Goal: Transaction & Acquisition: Subscribe to service/newsletter

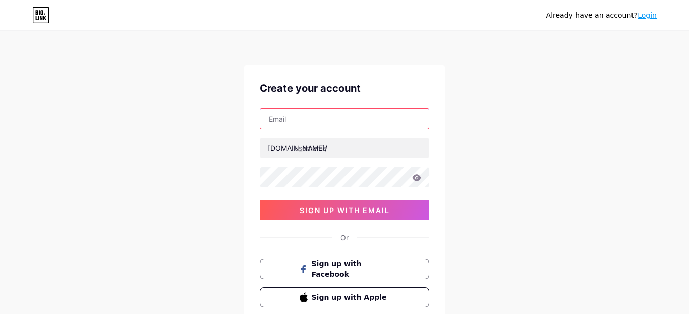
click at [359, 118] on input "text" at bounding box center [344, 118] width 168 height 20
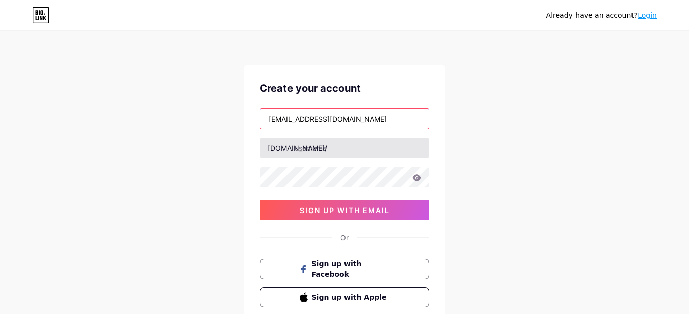
type input "[EMAIL_ADDRESS][DOMAIN_NAME]"
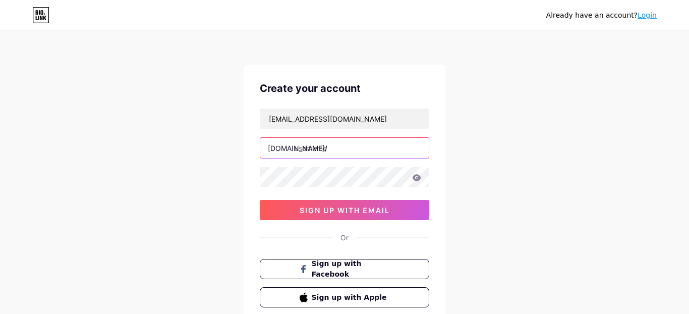
click at [384, 146] on input "text" at bounding box center [344, 148] width 168 height 20
drag, startPoint x: 411, startPoint y: 149, endPoint x: 421, endPoint y: 149, distance: 10.1
click at [421, 149] on div "[DOMAIN_NAME]/ janamobiliario" at bounding box center [344, 147] width 169 height 21
type input "janamobiliario"
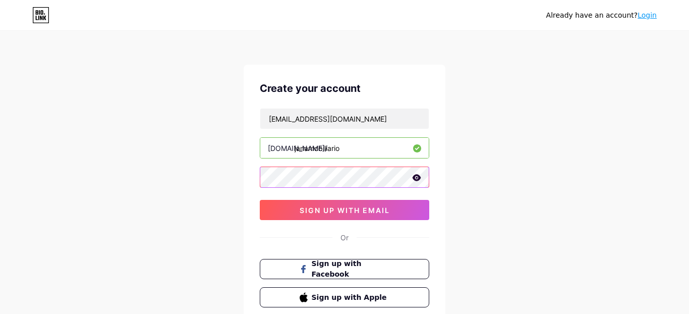
scroll to position [72, 0]
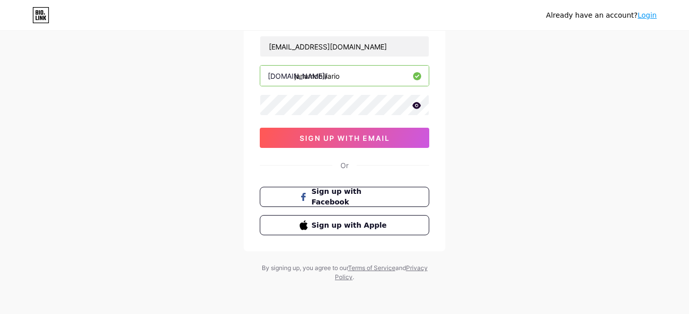
click at [522, 226] on div "Already have an account? Login Create your account [EMAIL_ADDRESS][DOMAIN_NAME]…" at bounding box center [344, 121] width 689 height 386
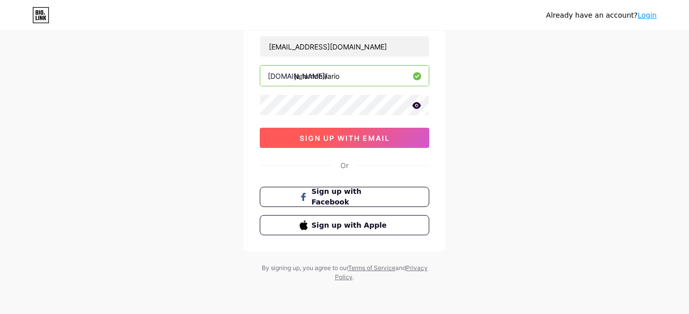
click at [385, 138] on span "sign up with email" at bounding box center [345, 138] width 90 height 9
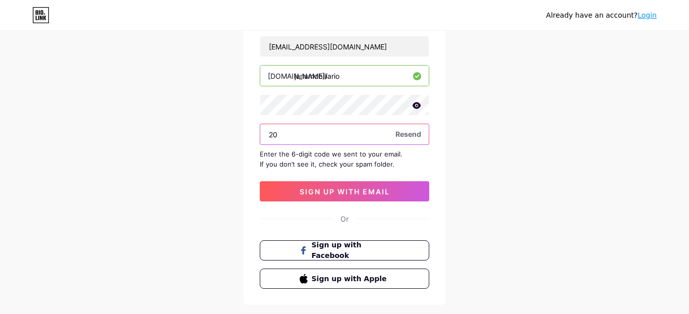
type input "2"
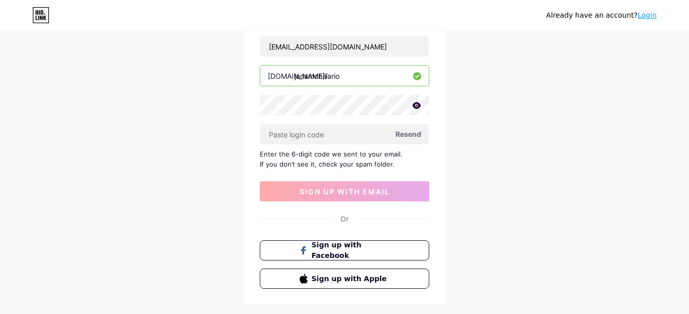
click at [527, 147] on div "Already have an account? Login Create your account [EMAIL_ADDRESS][DOMAIN_NAME]…" at bounding box center [344, 147] width 689 height 439
click at [378, 135] on input "text" at bounding box center [344, 134] width 168 height 20
click at [367, 128] on input "text" at bounding box center [344, 134] width 168 height 20
paste input "160963"
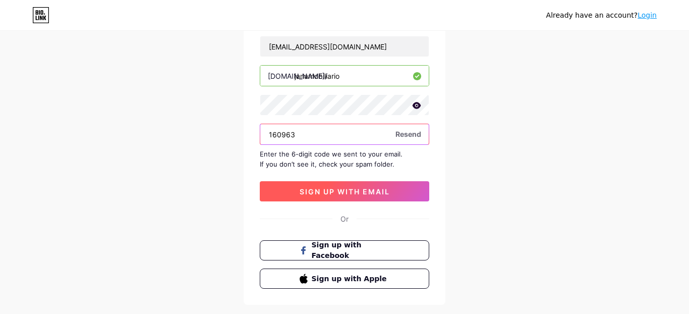
type input "160963"
click at [366, 190] on span "sign up with email" at bounding box center [345, 191] width 90 height 9
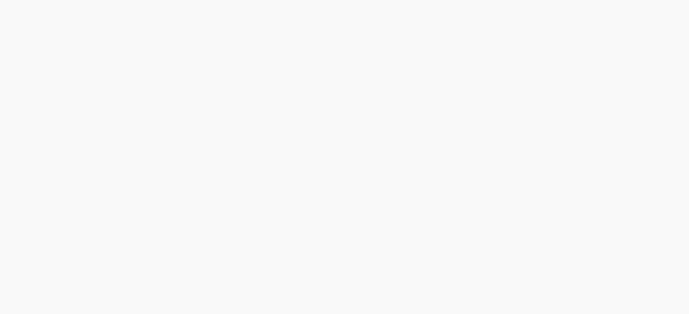
scroll to position [0, 0]
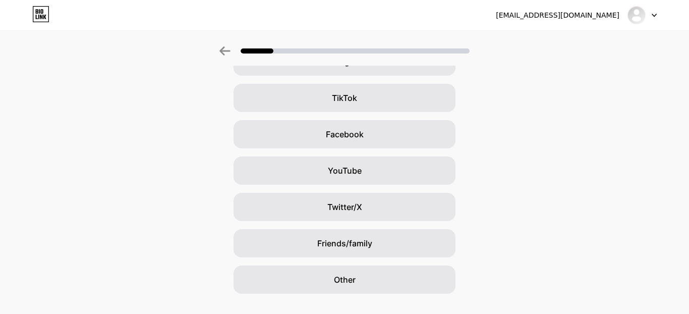
scroll to position [121, 0]
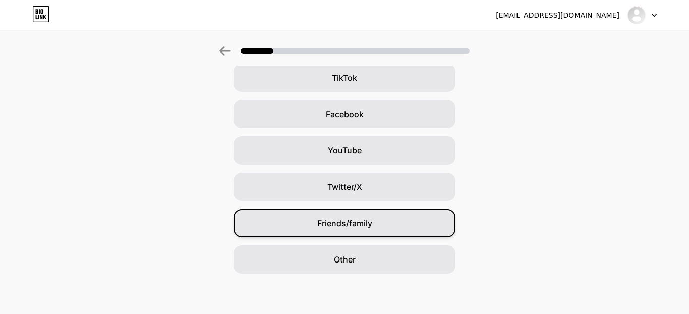
click at [412, 219] on div "Friends/family" at bounding box center [345, 223] width 222 height 28
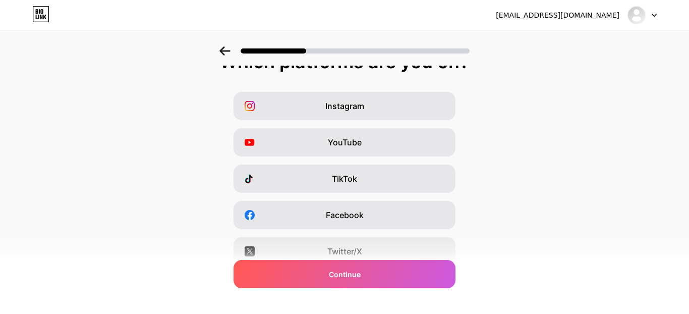
scroll to position [0, 0]
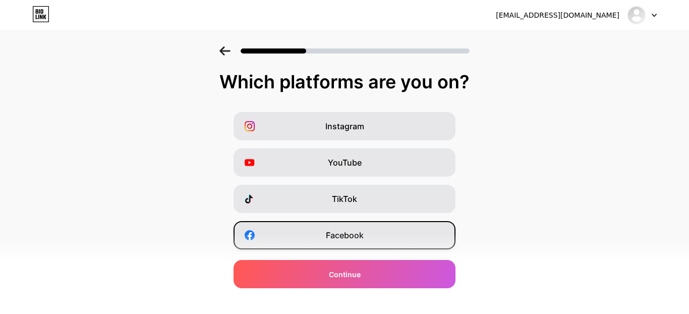
click at [370, 232] on div "Facebook" at bounding box center [345, 235] width 222 height 28
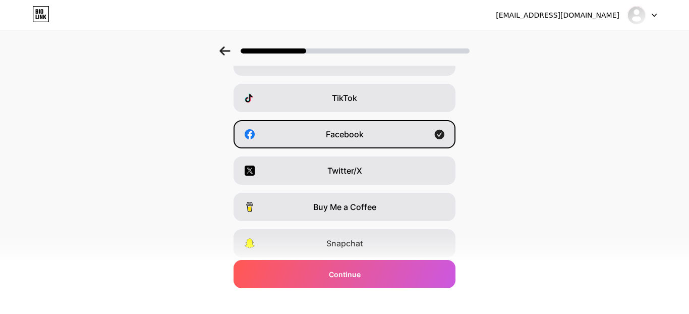
scroll to position [151, 0]
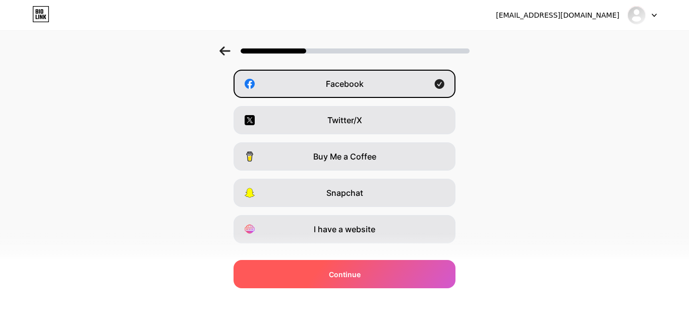
click at [339, 280] on div "Continue" at bounding box center [345, 274] width 222 height 28
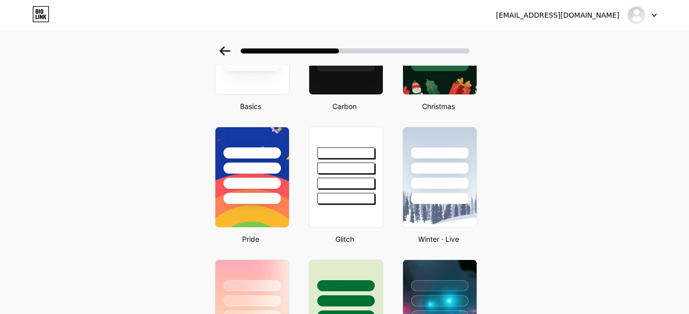
scroll to position [0, 0]
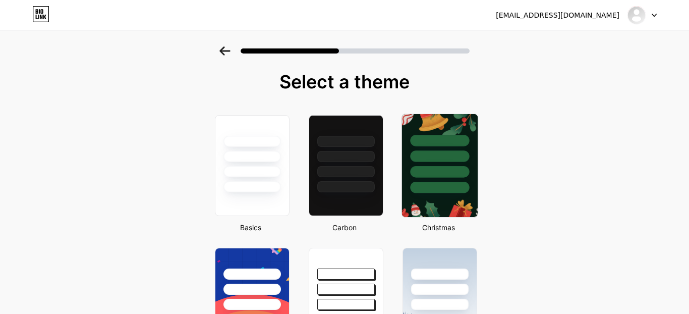
click at [440, 206] on img at bounding box center [440, 165] width 76 height 103
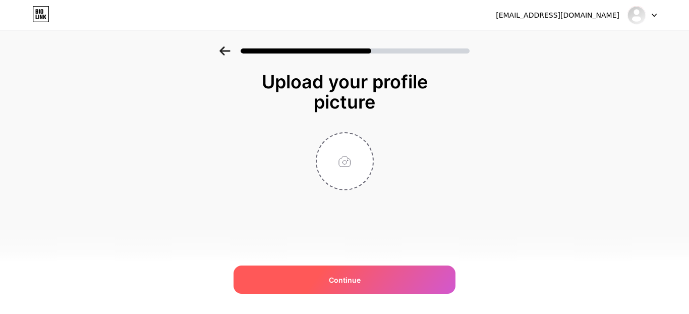
click at [371, 283] on div "Continue" at bounding box center [345, 279] width 222 height 28
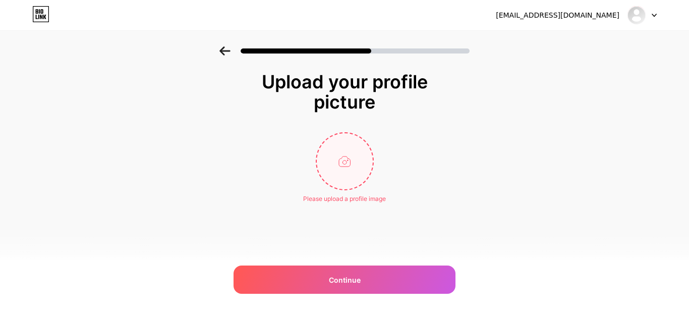
click at [345, 158] on input "file" at bounding box center [345, 161] width 56 height 56
type input "C:\fakepath\Image_fx (3)-Photoroom.png"
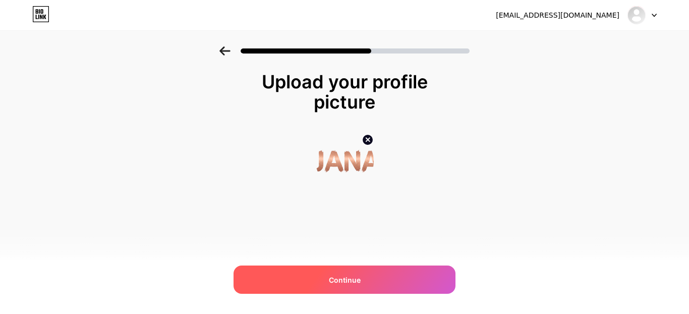
click at [357, 283] on span "Continue" at bounding box center [345, 279] width 32 height 11
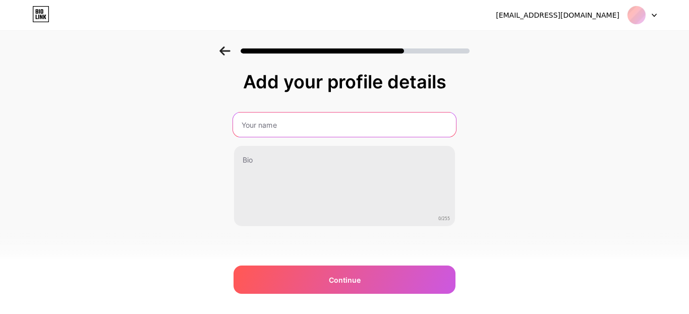
click at [300, 118] on input "text" at bounding box center [344, 124] width 223 height 24
click at [262, 125] on input "JANAMOBILIARIO" at bounding box center [344, 124] width 223 height 24
type input "[PERSON_NAME]"
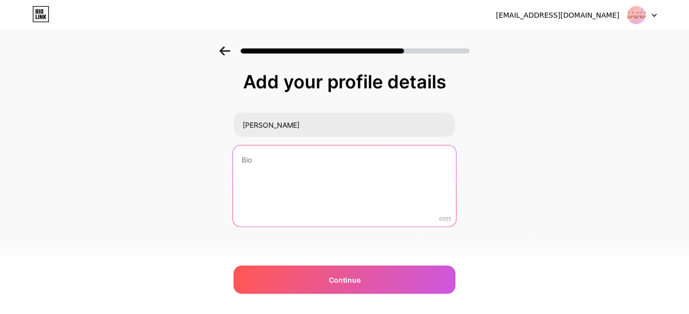
click at [263, 157] on textarea at bounding box center [344, 186] width 223 height 82
click at [347, 201] on textarea at bounding box center [344, 186] width 223 height 82
paste textarea "[PERSON_NAME] Eventos es una empresa especializada en la renta de mobiliario y …"
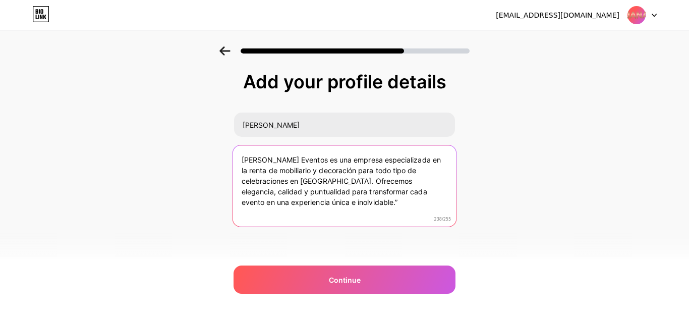
click at [320, 169] on textarea "[PERSON_NAME] Eventos es una empresa especializada en la renta de mobiliario y …" at bounding box center [344, 186] width 223 height 82
click at [396, 170] on textarea "[PERSON_NAME] Eventos es una empresa especializada en la renta de mobiliario pa…" at bounding box center [344, 186] width 223 height 82
drag, startPoint x: 435, startPoint y: 222, endPoint x: 449, endPoint y: 220, distance: 14.3
click at [449, 220] on div "[PERSON_NAME] Eventos es una empresa especializada en la renta de mobiliario pa…" at bounding box center [345, 186] width 224 height 82
click at [333, 181] on textarea "[PERSON_NAME] Eventos es una empresa especializada en la renta de mobiliario pa…" at bounding box center [344, 186] width 223 height 82
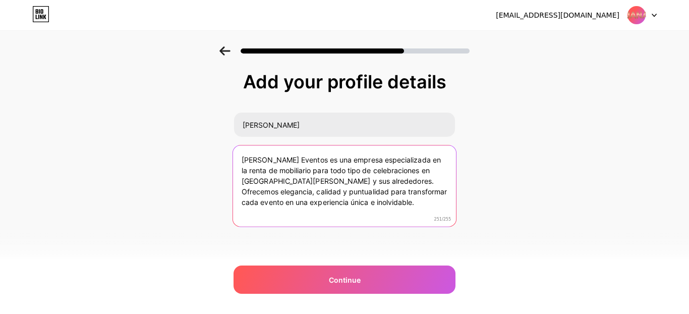
type textarea "[PERSON_NAME] Eventos es una empresa especializada en la renta de mobiliario pa…"
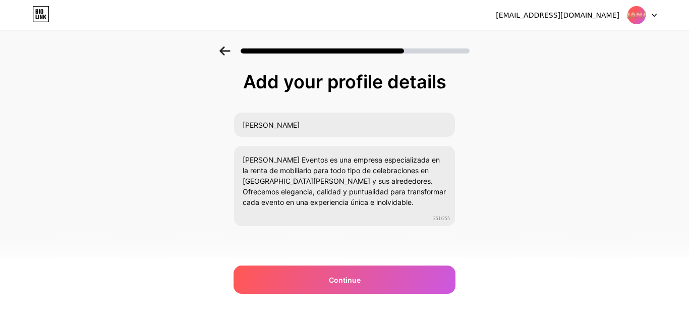
click at [597, 163] on div "Add your profile details [PERSON_NAME] [PERSON_NAME] Eventos es una empresa esp…" at bounding box center [344, 161] width 689 height 231
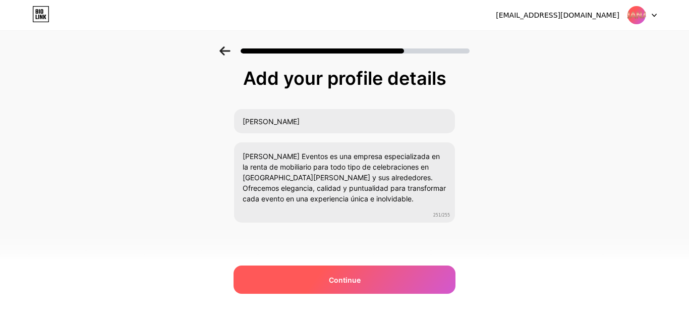
click at [348, 276] on span "Continue" at bounding box center [345, 279] width 32 height 11
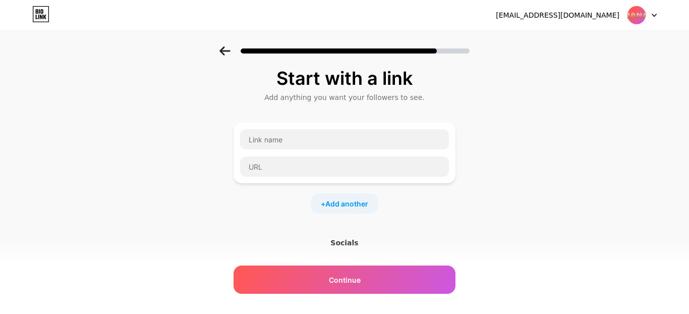
scroll to position [0, 0]
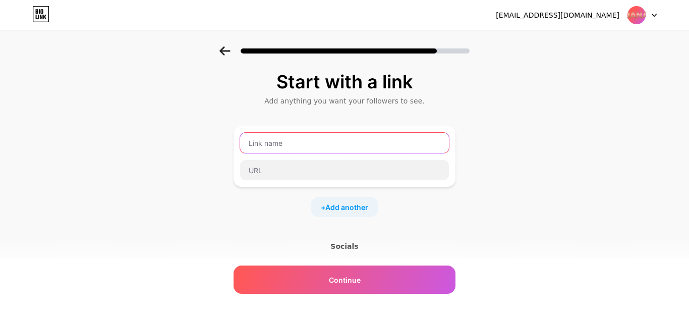
click at [289, 145] on input "text" at bounding box center [344, 143] width 209 height 20
type input "JANAMOBILIARIO"
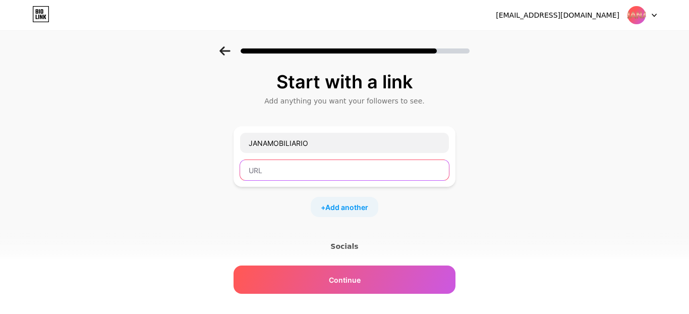
click at [316, 173] on input "text" at bounding box center [344, 170] width 209 height 20
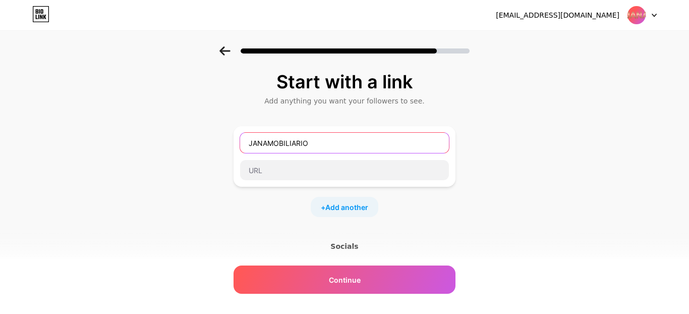
drag, startPoint x: 312, startPoint y: 142, endPoint x: 240, endPoint y: 144, distance: 72.7
click at [240, 144] on div "JANAMOBILIARIO" at bounding box center [345, 142] width 210 height 21
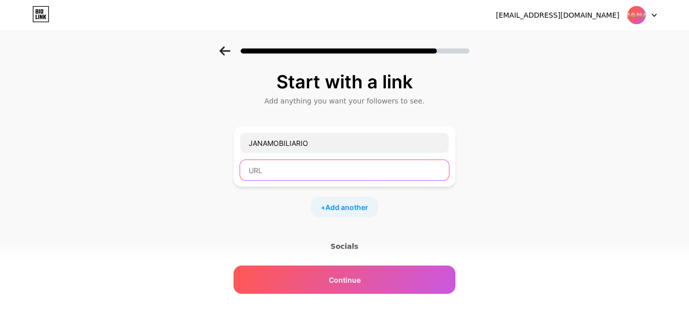
click at [295, 176] on input "text" at bounding box center [344, 170] width 209 height 20
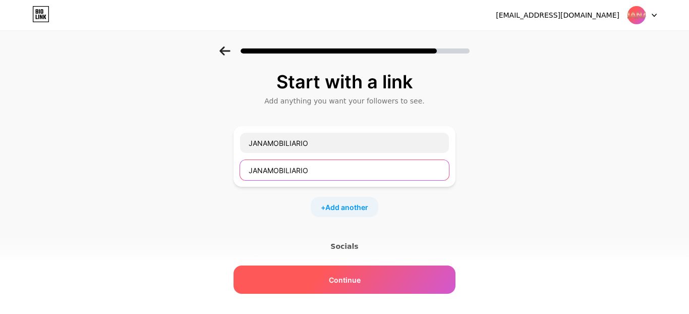
type input "JANAMOBILIARIO"
click at [347, 281] on span "Continue" at bounding box center [345, 279] width 32 height 11
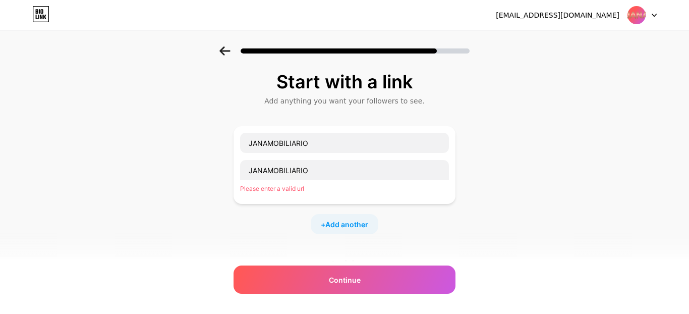
click at [657, 14] on div "[EMAIL_ADDRESS][DOMAIN_NAME] Logout" at bounding box center [344, 15] width 689 height 18
click at [655, 14] on icon at bounding box center [654, 16] width 5 height 4
click at [629, 16] on img at bounding box center [636, 15] width 19 height 19
click at [572, 17] on div "[EMAIL_ADDRESS][DOMAIN_NAME]" at bounding box center [558, 15] width 124 height 11
click at [348, 229] on span "Add another" at bounding box center [346, 224] width 43 height 11
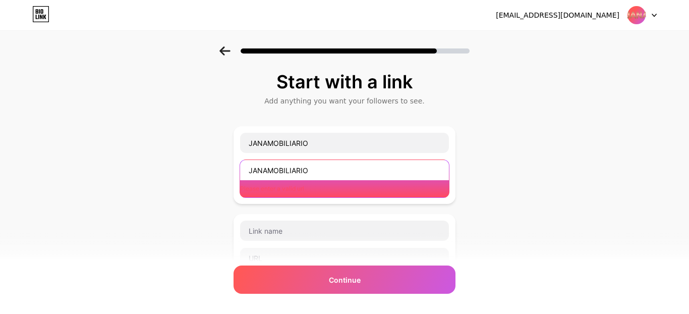
drag, startPoint x: 280, startPoint y: 170, endPoint x: 200, endPoint y: 170, distance: 79.7
click at [200, 170] on div "Start with a link Add anything you want your followers to see. JANAMOBILIARIO J…" at bounding box center [344, 267] width 689 height 442
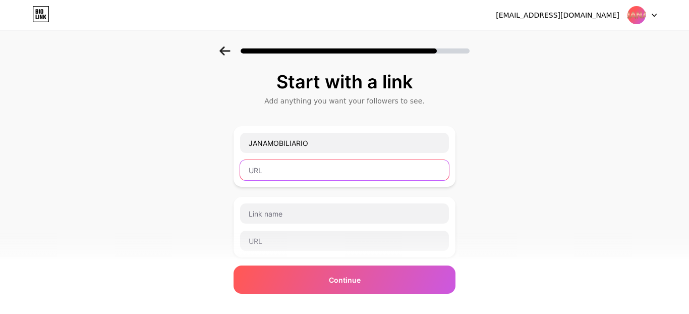
click at [283, 176] on input "text" at bounding box center [344, 170] width 209 height 20
type input "j"
type input "jatzy_"
drag, startPoint x: 292, startPoint y: 174, endPoint x: 217, endPoint y: 170, distance: 75.3
click at [217, 170] on div "Start with a link Add anything you want your followers to see. JANAMOBILIARIO j…" at bounding box center [344, 258] width 689 height 425
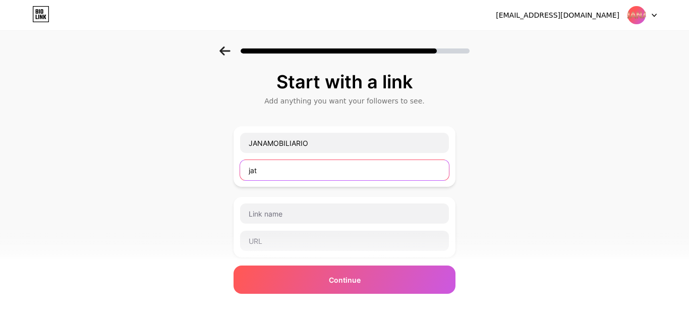
click at [274, 172] on input "jat" at bounding box center [344, 170] width 209 height 20
type input "j"
click at [326, 170] on input "text" at bounding box center [344, 170] width 209 height 20
paste input "[URL][DOMAIN_NAME]"
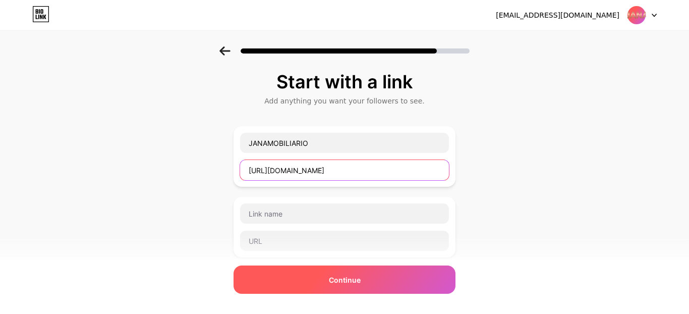
type input "[URL][DOMAIN_NAME]"
click at [336, 277] on span "Continue" at bounding box center [345, 279] width 32 height 11
click at [345, 279] on span "Continue" at bounding box center [345, 279] width 32 height 11
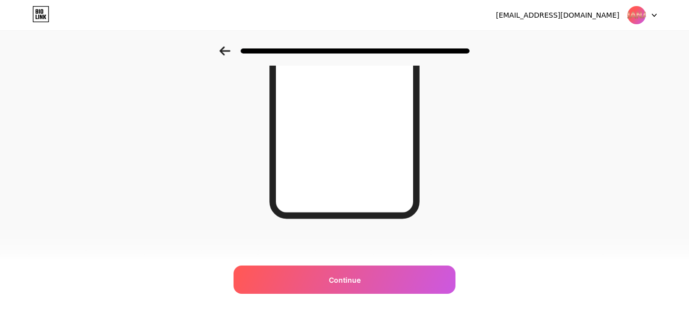
scroll to position [143, 0]
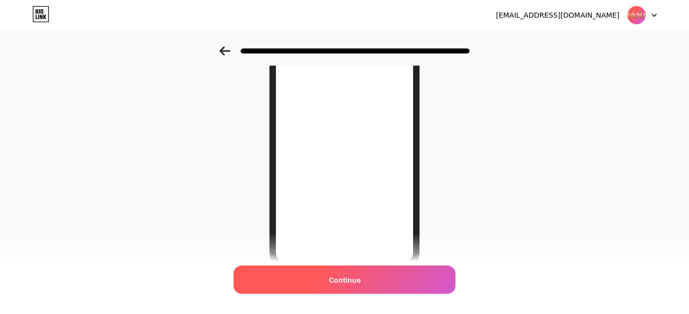
click at [345, 283] on span "Continue" at bounding box center [345, 279] width 32 height 11
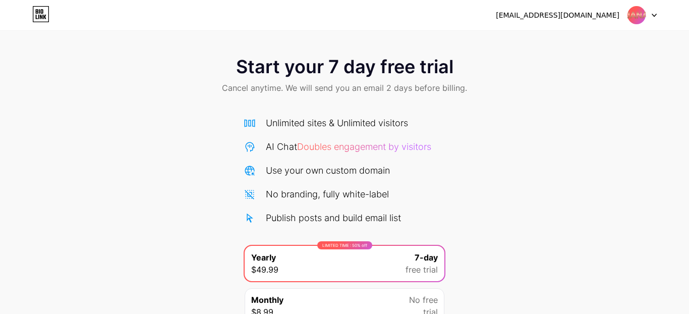
scroll to position [92, 0]
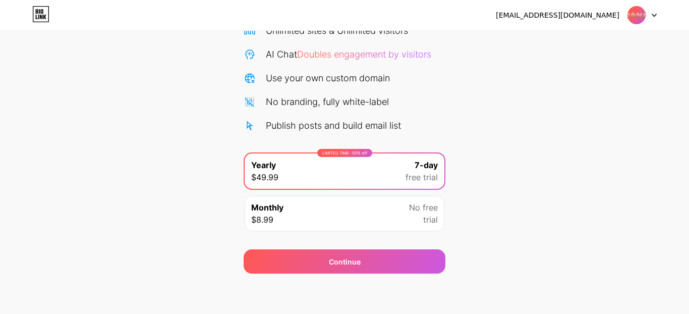
click at [41, 16] on icon at bounding box center [41, 17] width 3 height 5
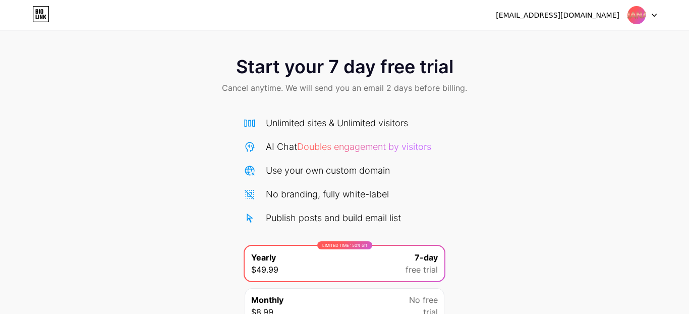
click at [654, 17] on div at bounding box center [642, 15] width 29 height 18
click at [654, 17] on icon at bounding box center [654, 16] width 5 height 4
click at [639, 13] on img at bounding box center [636, 15] width 19 height 19
click at [562, 46] on li "Logout" at bounding box center [593, 41] width 125 height 27
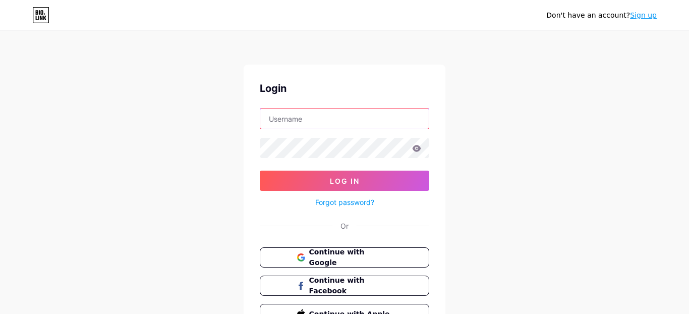
click at [334, 121] on input "text" at bounding box center [344, 118] width 168 height 20
type input "[EMAIL_ADDRESS][DOMAIN_NAME]"
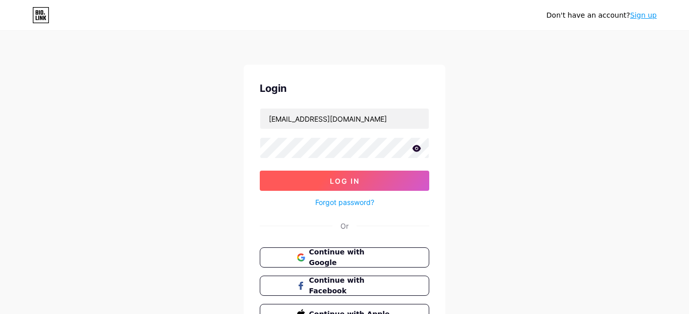
click at [343, 188] on button "Log In" at bounding box center [344, 180] width 169 height 20
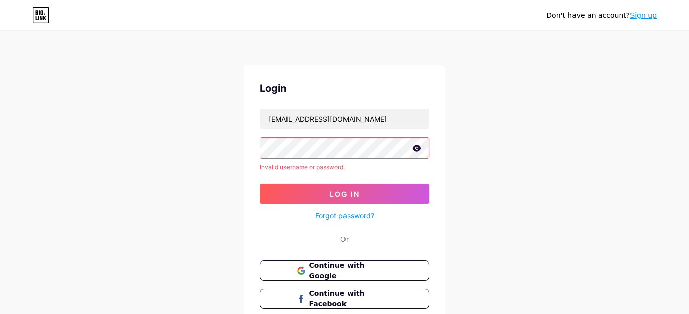
click at [416, 149] on icon at bounding box center [416, 148] width 9 height 7
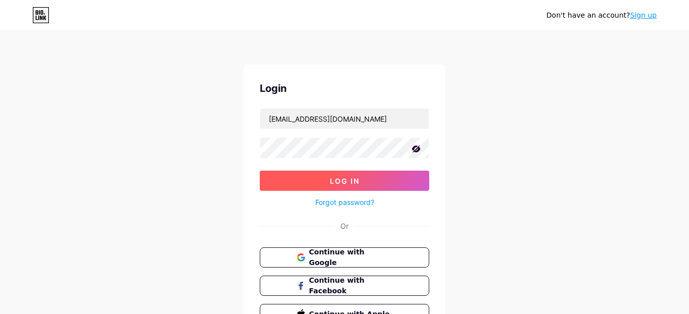
click at [355, 182] on span "Log In" at bounding box center [345, 181] width 30 height 9
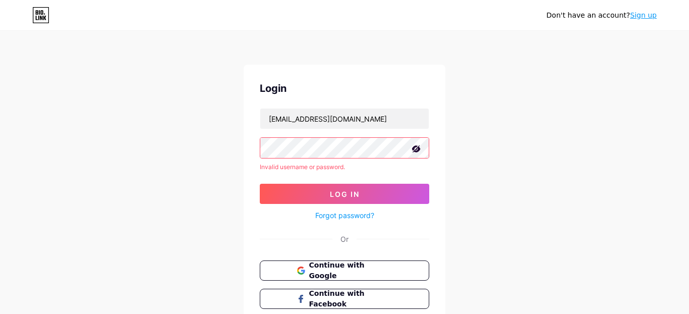
click at [414, 150] on icon at bounding box center [416, 148] width 9 height 7
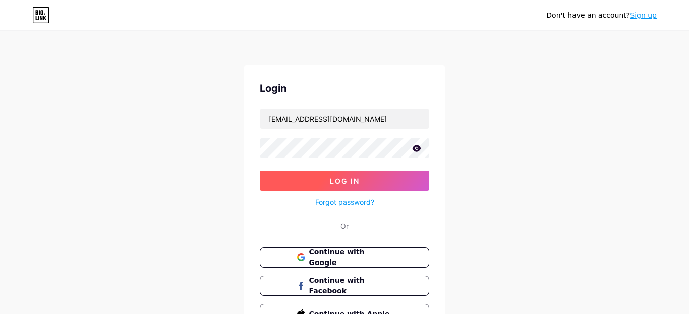
click at [383, 181] on button "Log In" at bounding box center [344, 180] width 169 height 20
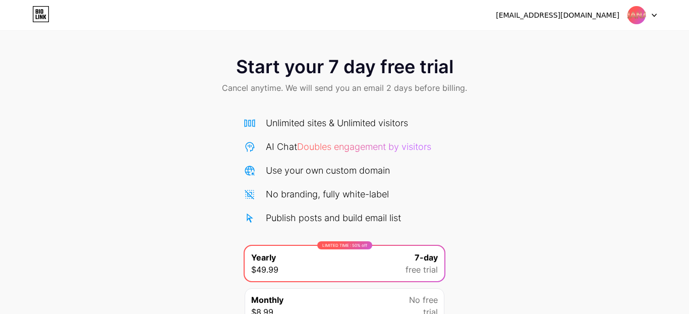
click at [41, 18] on icon at bounding box center [40, 14] width 17 height 16
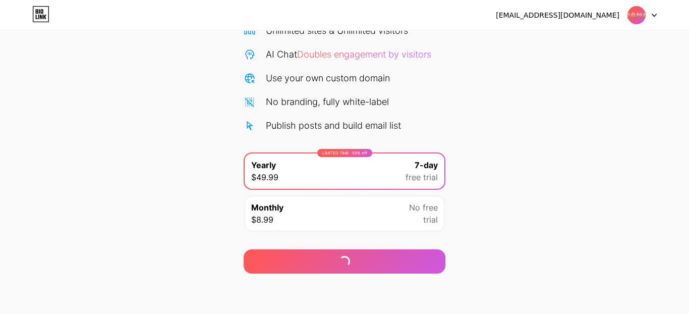
click at [340, 182] on div "LIMITED TIME : 50% off Yearly $49.99 7-day free trial" at bounding box center [345, 170] width 200 height 35
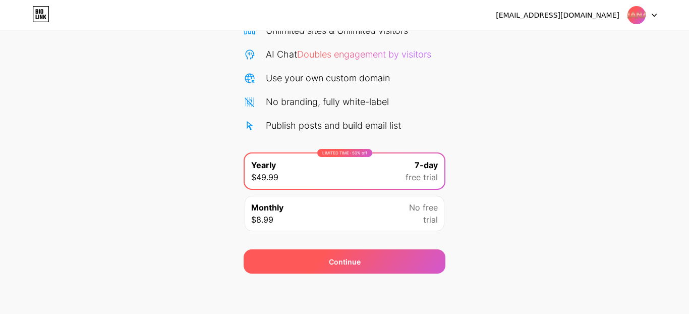
click at [366, 266] on div "Continue" at bounding box center [345, 261] width 202 height 24
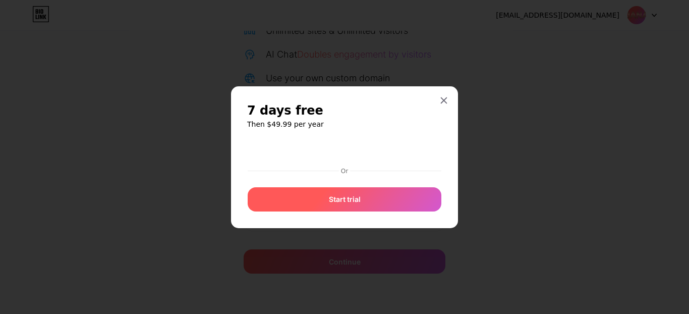
click at [321, 194] on div "Start trial" at bounding box center [345, 199] width 194 height 24
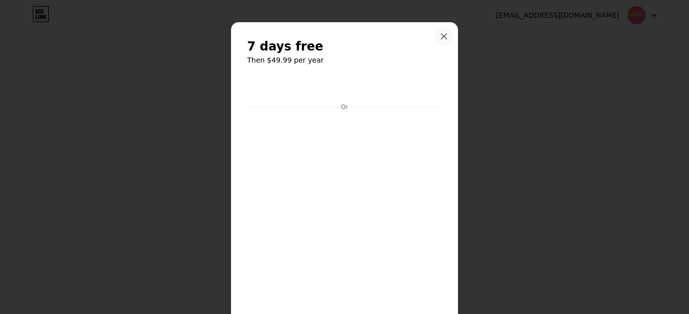
click at [443, 41] on div at bounding box center [444, 36] width 18 height 18
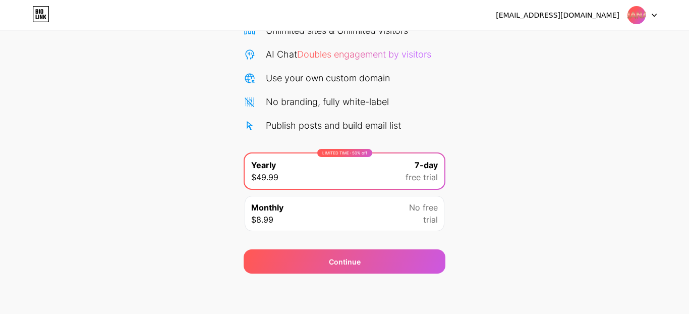
click at [324, 208] on div "Monthly $8.99 No free trial" at bounding box center [345, 213] width 200 height 35
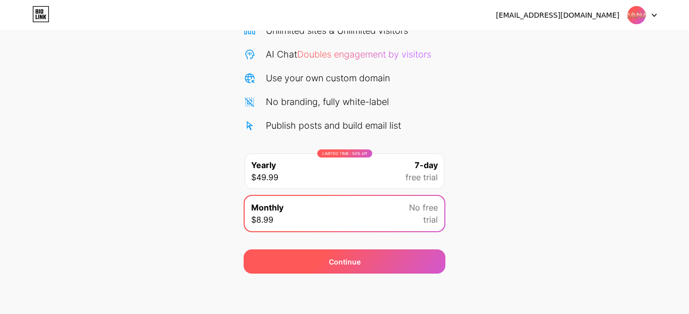
click at [326, 254] on div "Continue" at bounding box center [345, 261] width 202 height 24
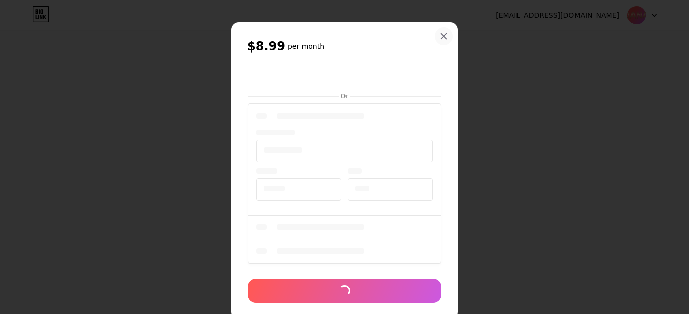
click at [444, 37] on icon at bounding box center [444, 37] width 6 height 6
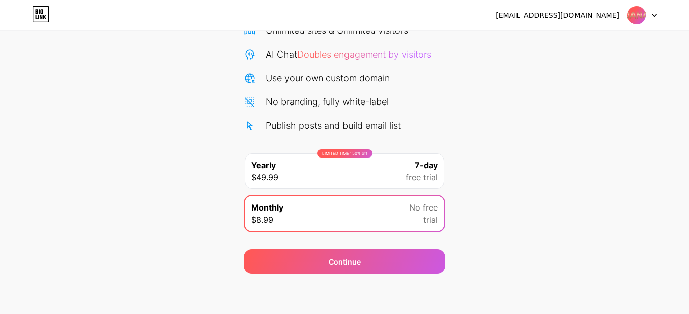
click at [265, 180] on span "$49.99" at bounding box center [264, 177] width 27 height 12
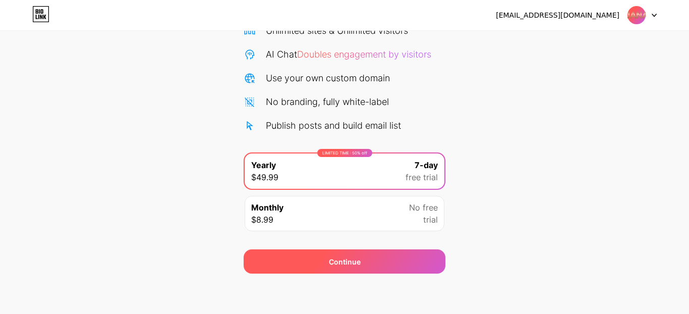
click at [340, 260] on div "Continue" at bounding box center [345, 261] width 32 height 11
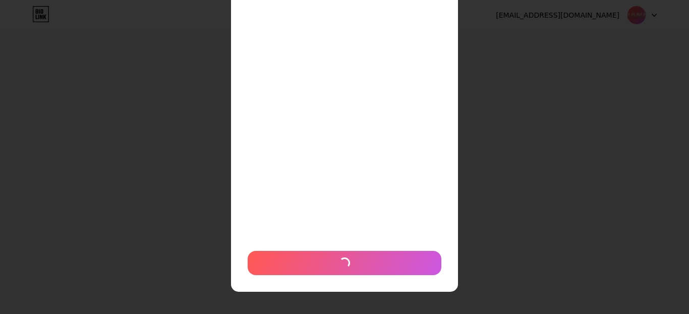
scroll to position [0, 0]
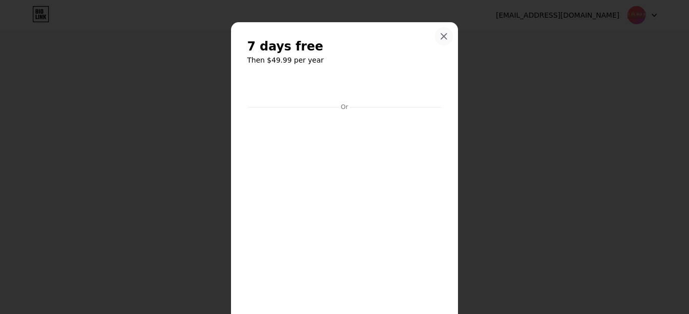
click at [445, 35] on icon at bounding box center [444, 37] width 6 height 6
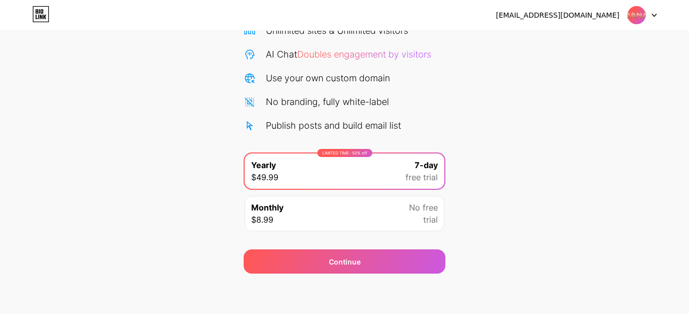
click at [643, 12] on img at bounding box center [636, 15] width 19 height 19
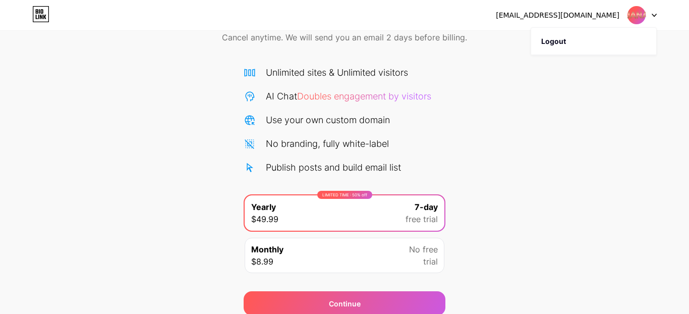
scroll to position [92, 0]
